Goal: Task Accomplishment & Management: Complete application form

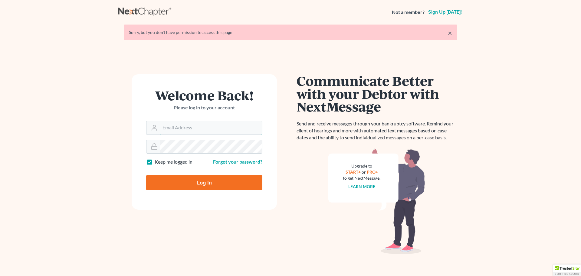
drag, startPoint x: 167, startPoint y: 128, endPoint x: 187, endPoint y: 136, distance: 21.3
click at [169, 129] on input "Email Address" at bounding box center [211, 127] width 102 height 13
type input "[PERSON_NAME][EMAIL_ADDRESS][DOMAIN_NAME]"
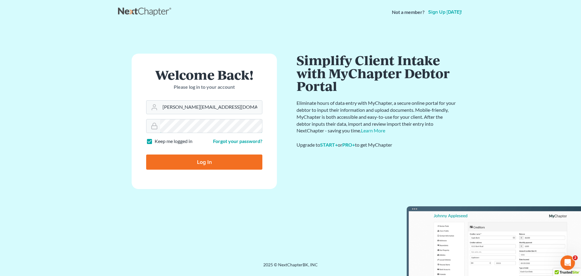
click at [146, 154] on input "Log In" at bounding box center [204, 161] width 116 height 15
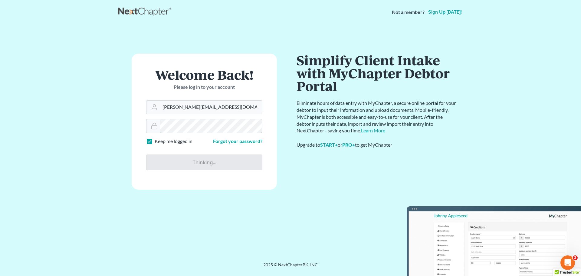
type input "Thinking..."
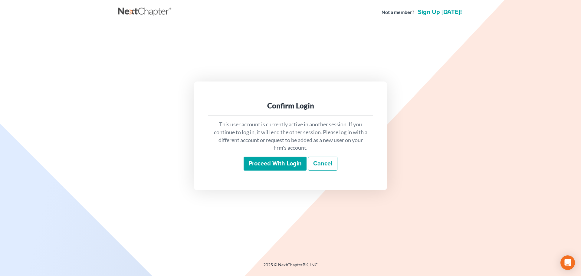
click at [260, 164] on input "Proceed with login" at bounding box center [275, 164] width 63 height 14
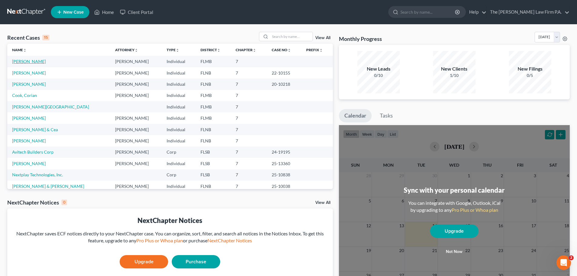
click at [25, 62] on link "O'Neill, Yalis" at bounding box center [29, 61] width 34 height 5
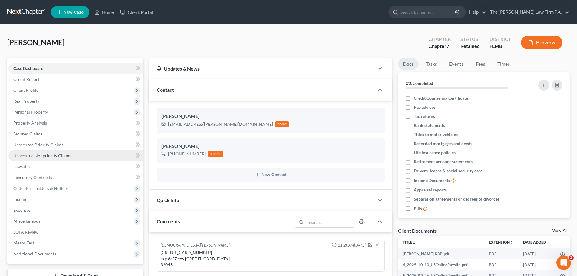
click at [57, 155] on span "Unsecured Nonpriority Claims" at bounding box center [42, 155] width 58 height 5
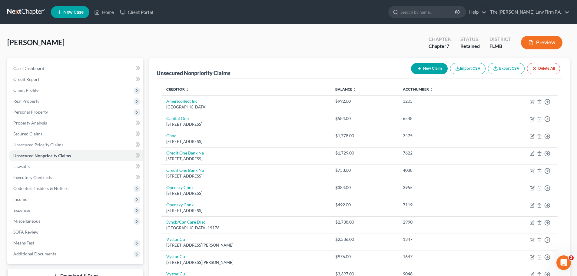
click at [429, 70] on button "New Claim" at bounding box center [429, 68] width 37 height 11
select select "0"
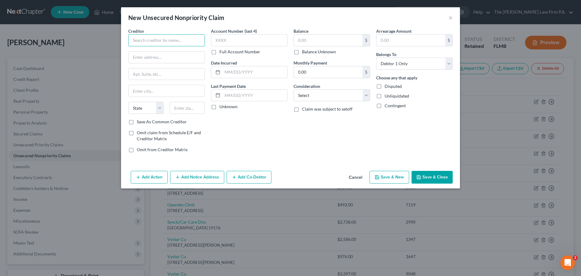
click at [137, 37] on input "text" at bounding box center [166, 40] width 77 height 12
type input "Capio Partners"
type input "3400 Texoma Parkway"
type input "Suite 100"
type input "Sheman"
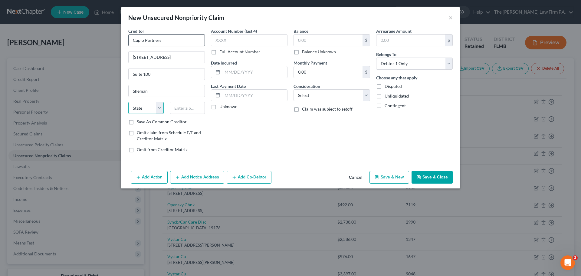
select select "44"
type input "Sherman"
select select "45"
type input "75090"
click at [255, 39] on input "text" at bounding box center [249, 40] width 77 height 12
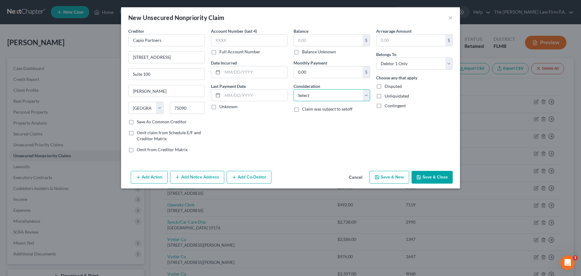
click at [307, 95] on select "Select Cable / Satellite Services Collection Agency Credit Card Debt Debt Couns…" at bounding box center [332, 95] width 77 height 12
select select "1"
click at [294, 89] on select "Select Cable / Satellite Services Collection Agency Credit Card Debt Debt Couns…" at bounding box center [332, 95] width 77 height 12
click at [315, 40] on input "text" at bounding box center [328, 41] width 69 height 12
type input "75.20"
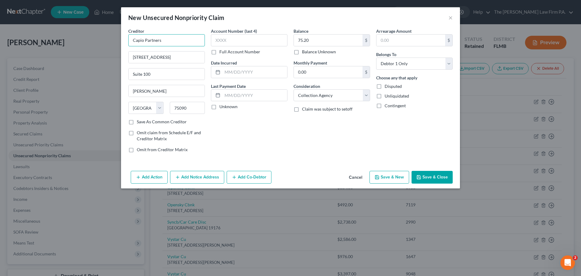
click at [184, 43] on input "Capio Partners" at bounding box center [166, 40] width 77 height 12
click at [432, 178] on button "Save & Close" at bounding box center [432, 177] width 41 height 13
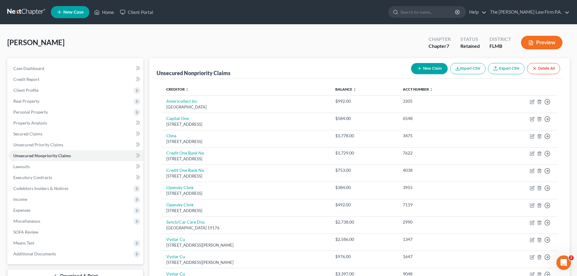
click at [432, 70] on button "New Claim" at bounding box center [429, 68] width 37 height 11
select select "0"
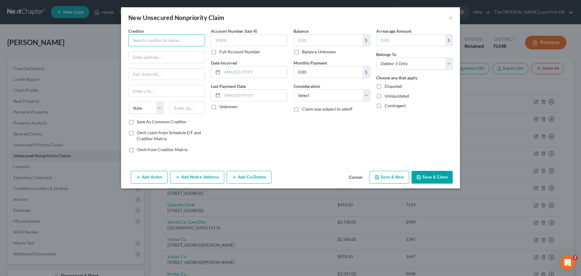
click at [150, 38] on input "text" at bounding box center [166, 40] width 77 height 12
type input "Baptist Health"
click at [307, 40] on input "text" at bounding box center [328, 41] width 69 height 12
type input "526.04"
click at [318, 97] on select "Select Cable / Satellite Services Collection Agency Credit Card Debt Debt Couns…" at bounding box center [332, 95] width 77 height 12
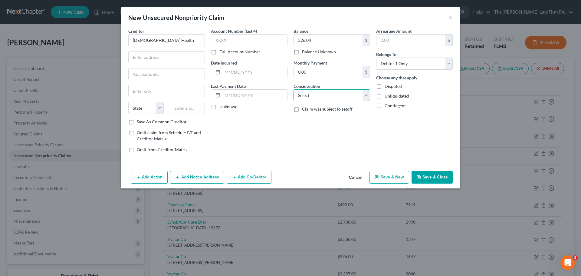
select select "9"
click at [294, 89] on select "Select Cable / Satellite Services Collection Agency Credit Card Debt Debt Couns…" at bounding box center [332, 95] width 77 height 12
drag, startPoint x: 151, startPoint y: 61, endPoint x: 152, endPoint y: 53, distance: 8.5
click at [151, 57] on input "text" at bounding box center [167, 57] width 76 height 12
type input "800 Prudential Drive"
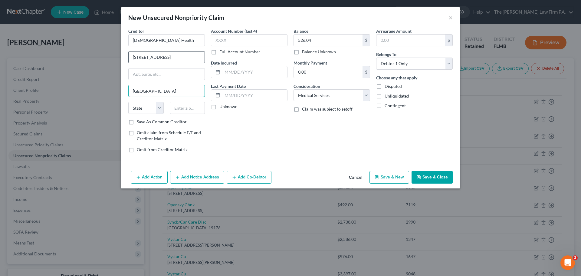
type input "Jacksonville"
select select "9"
type input "32207"
click at [189, 180] on button "Add Notice Address" at bounding box center [197, 177] width 54 height 13
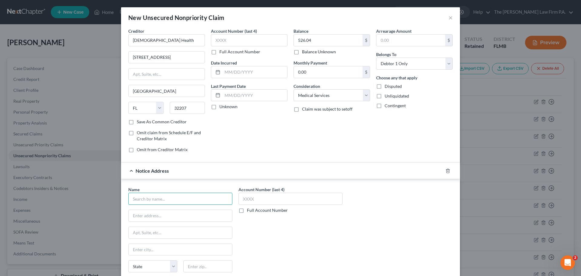
drag, startPoint x: 170, startPoint y: 199, endPoint x: 167, endPoint y: 196, distance: 4.1
click at [168, 198] on input "text" at bounding box center [180, 199] width 104 height 12
type input "MedData Systems"
click at [169, 218] on input "text" at bounding box center [181, 216] width 104 height 12
type input "2001 9th Ave, Suite 312"
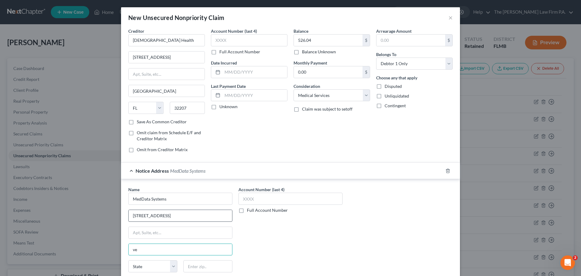
type input "v"
type input "Vero Beach"
select select "9"
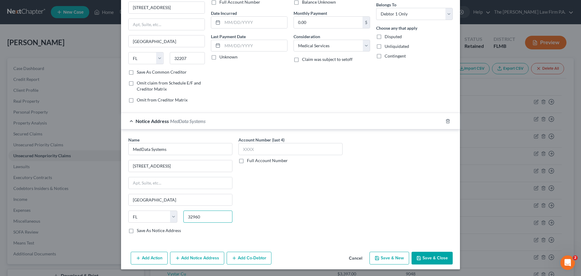
scroll to position [50, 0]
type input "32960"
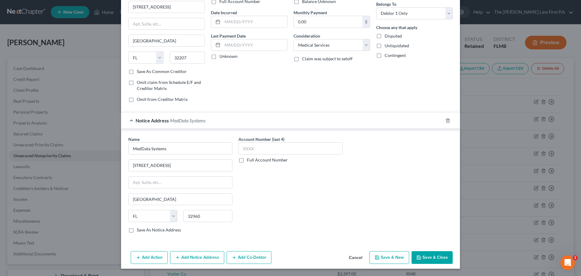
click at [435, 257] on button "Save & Close" at bounding box center [432, 257] width 41 height 13
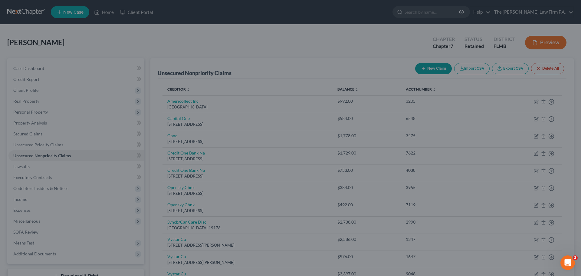
scroll to position [0, 0]
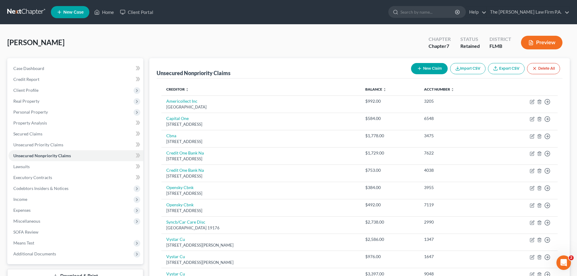
click at [429, 66] on button "New Claim" at bounding box center [429, 68] width 37 height 11
select select "0"
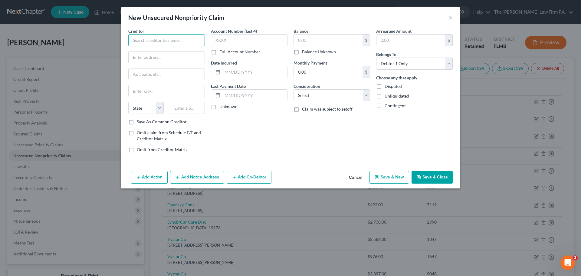
click at [167, 40] on input "text" at bounding box center [166, 40] width 77 height 12
type input "Baptist Health - Baptist Primary"
click at [171, 58] on input "800" at bounding box center [167, 57] width 76 height 12
type input "800 Prudential Drive"
click at [175, 94] on input "text" at bounding box center [167, 91] width 76 height 12
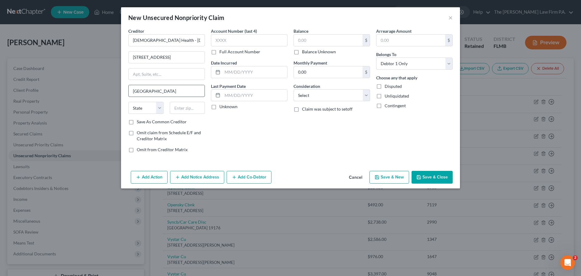
type input "Jacksonville"
select select "9"
type input "32207"
click at [338, 36] on input "text" at bounding box center [328, 41] width 69 height 12
type input "30"
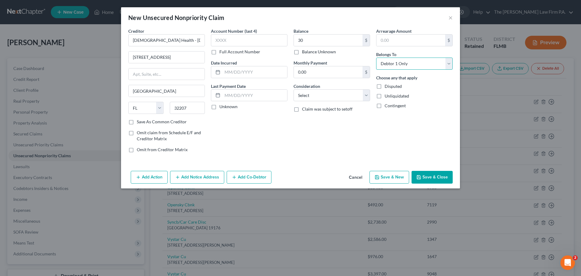
click at [399, 64] on select "Select Debtor 1 Only Debtor 2 Only Debtor 1 And Debtor 2 Only At Least One Of T…" at bounding box center [414, 64] width 77 height 12
click at [404, 66] on select "Select Debtor 1 Only Debtor 2 Only Debtor 1 And Debtor 2 Only At Least One Of T…" at bounding box center [414, 64] width 77 height 12
click at [336, 100] on select "Select Cable / Satellite Services Collection Agency Credit Card Debt Debt Couns…" at bounding box center [332, 95] width 77 height 12
select select "9"
click at [294, 89] on select "Select Cable / Satellite Services Collection Agency Credit Card Debt Debt Couns…" at bounding box center [332, 95] width 77 height 12
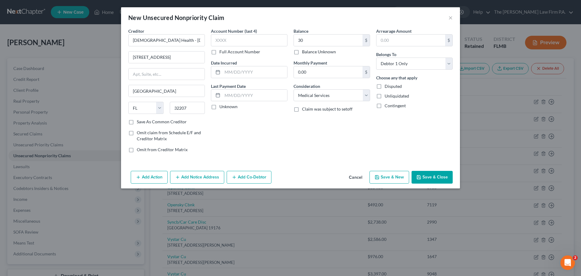
click at [202, 177] on button "Add Notice Address" at bounding box center [197, 177] width 54 height 13
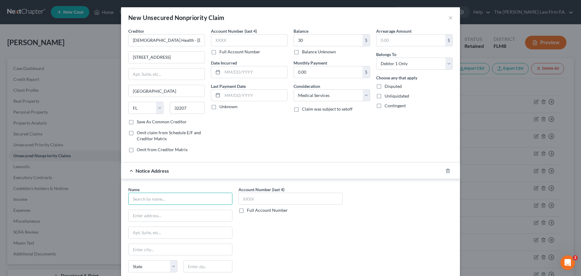
click at [157, 199] on input "text" at bounding box center [180, 199] width 104 height 12
type input "MedData Systems"
drag, startPoint x: 181, startPoint y: 214, endPoint x: 179, endPoint y: 210, distance: 4.5
click at [181, 215] on input "text" at bounding box center [181, 216] width 104 height 12
type input "2001 9th Avenue, Suite 312"
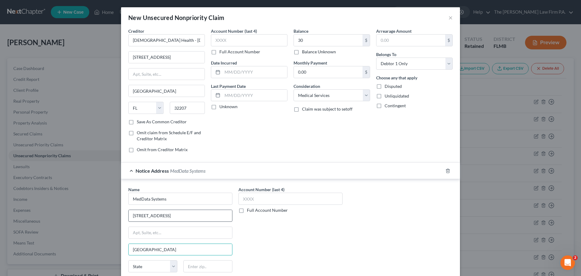
type input "Vero Beach"
select select "9"
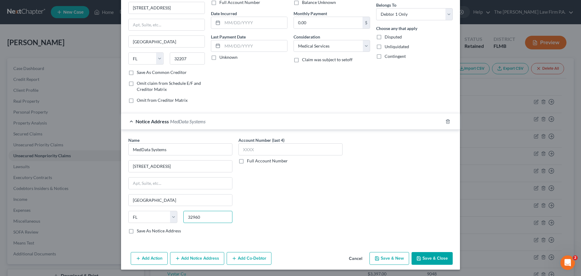
scroll to position [50, 0]
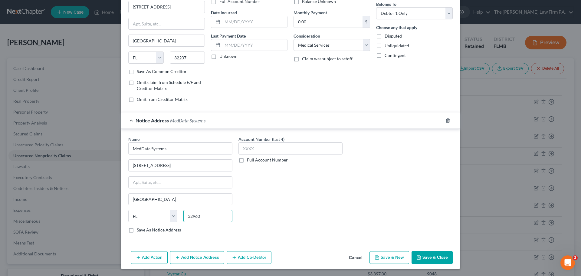
type input "32960"
click at [434, 257] on button "Save & Close" at bounding box center [432, 257] width 41 height 13
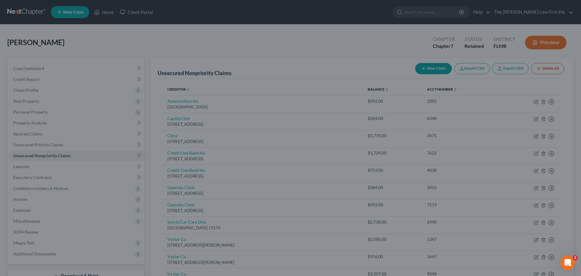
type input "30.00"
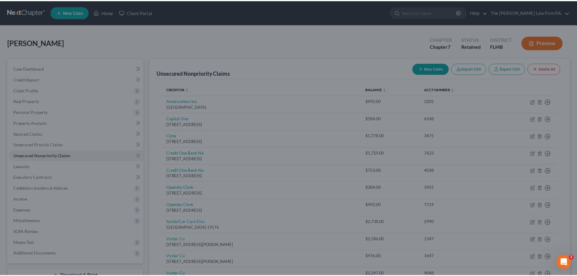
scroll to position [0, 0]
